Goal: Navigation & Orientation: Find specific page/section

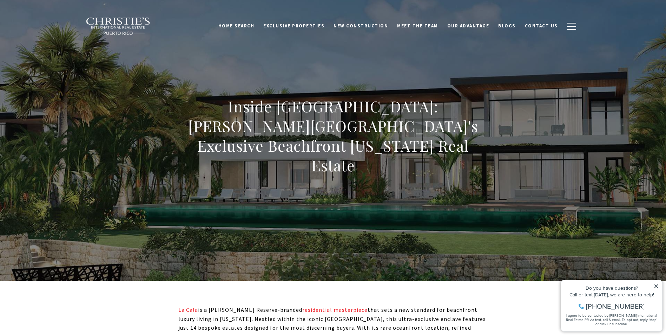
drag, startPoint x: 664, startPoint y: 16, endPoint x: 665, endPoint y: 22, distance: 6.7
click at [665, 22] on div "Home Search Dorado Beach Rio Grande Humacao Coastal San Juan Guaynabo Puerto Ri…" at bounding box center [333, 25] width 666 height 35
click at [311, 25] on span "Exclusive Properties" at bounding box center [293, 26] width 61 height 6
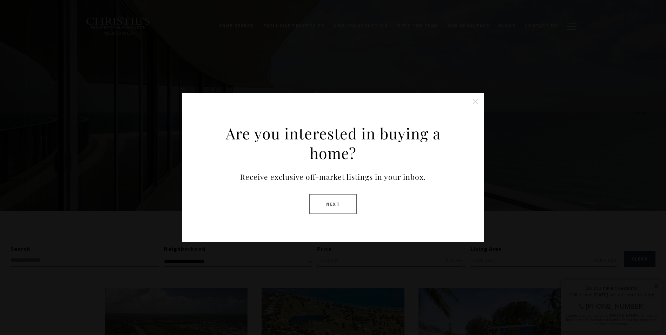
click at [475, 100] on button at bounding box center [475, 101] width 14 height 14
